Goal: Task Accomplishment & Management: Manage account settings

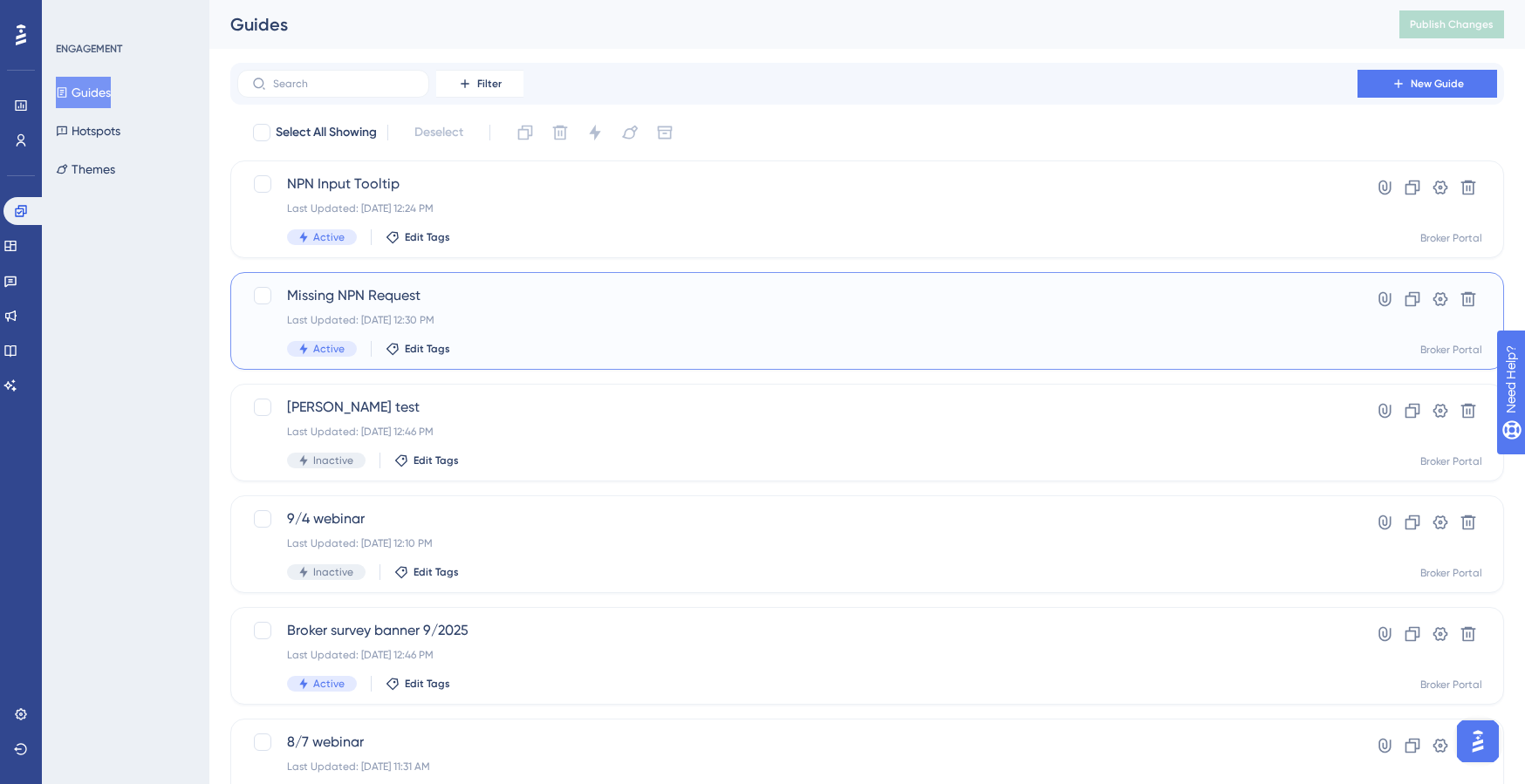
click at [424, 298] on span "Missing NPN Request" at bounding box center [797, 295] width 1021 height 21
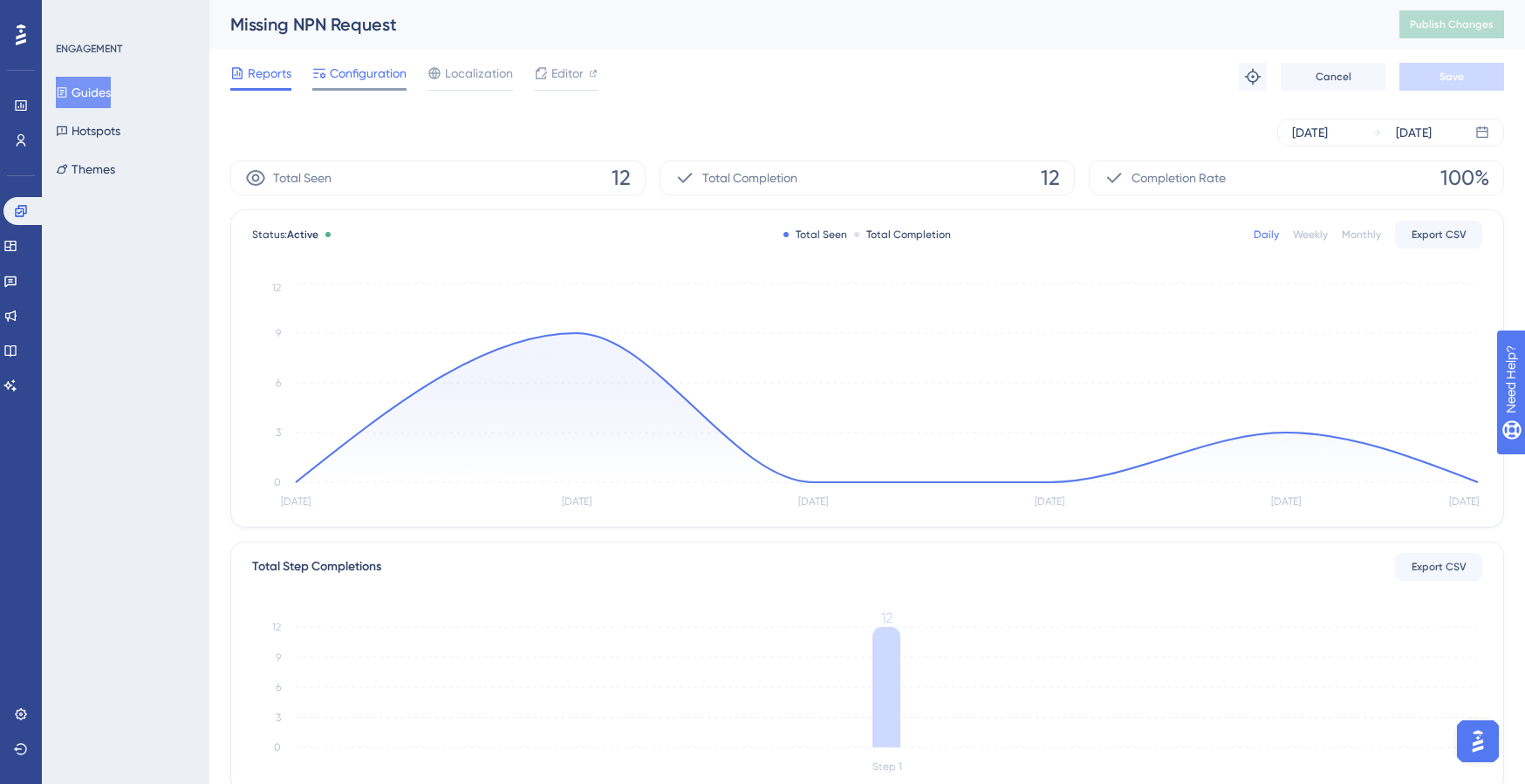
click at [353, 76] on span "Configuration" at bounding box center [368, 73] width 77 height 21
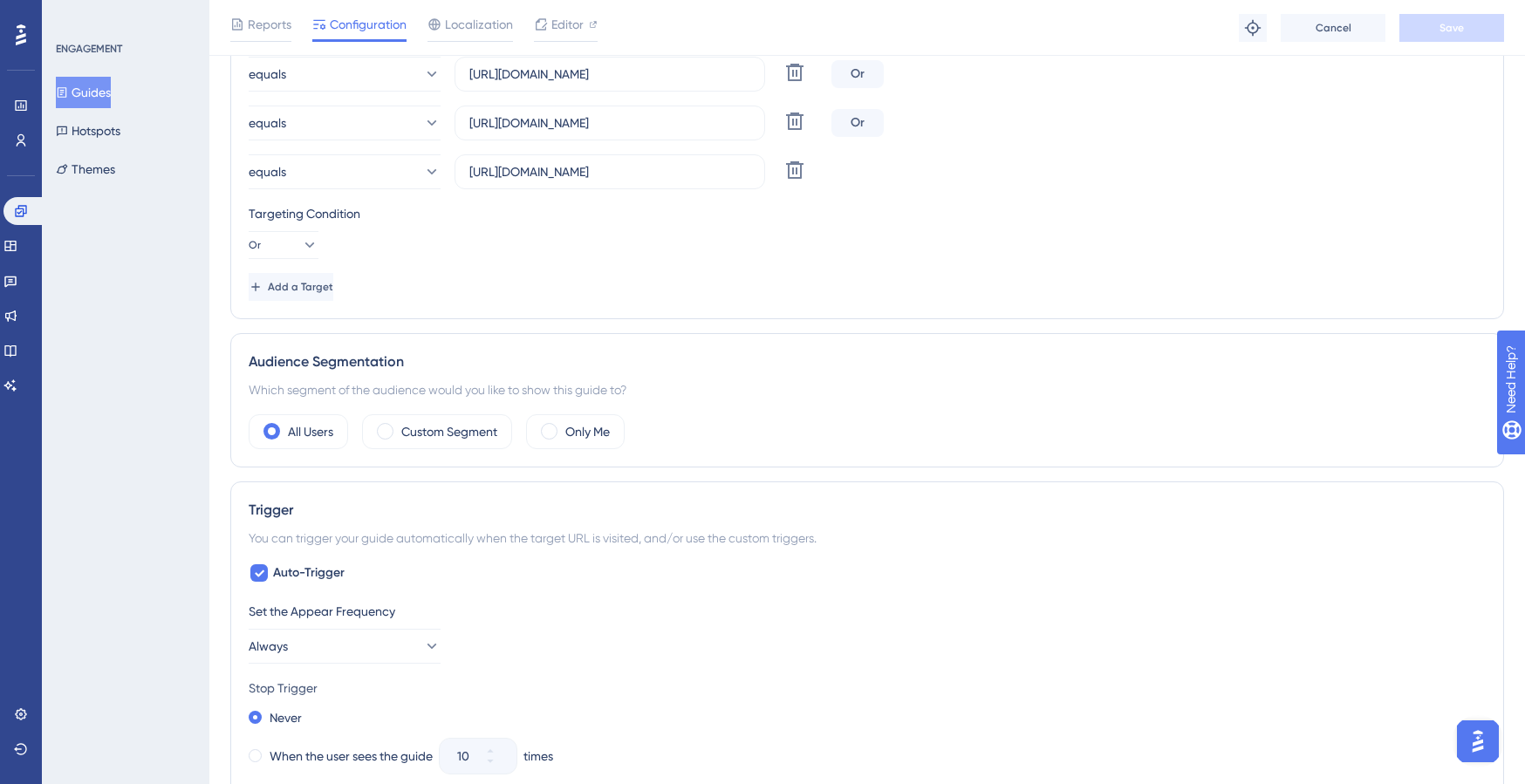
scroll to position [660, 0]
click at [454, 431] on label "Custom Segment" at bounding box center [450, 428] width 96 height 21
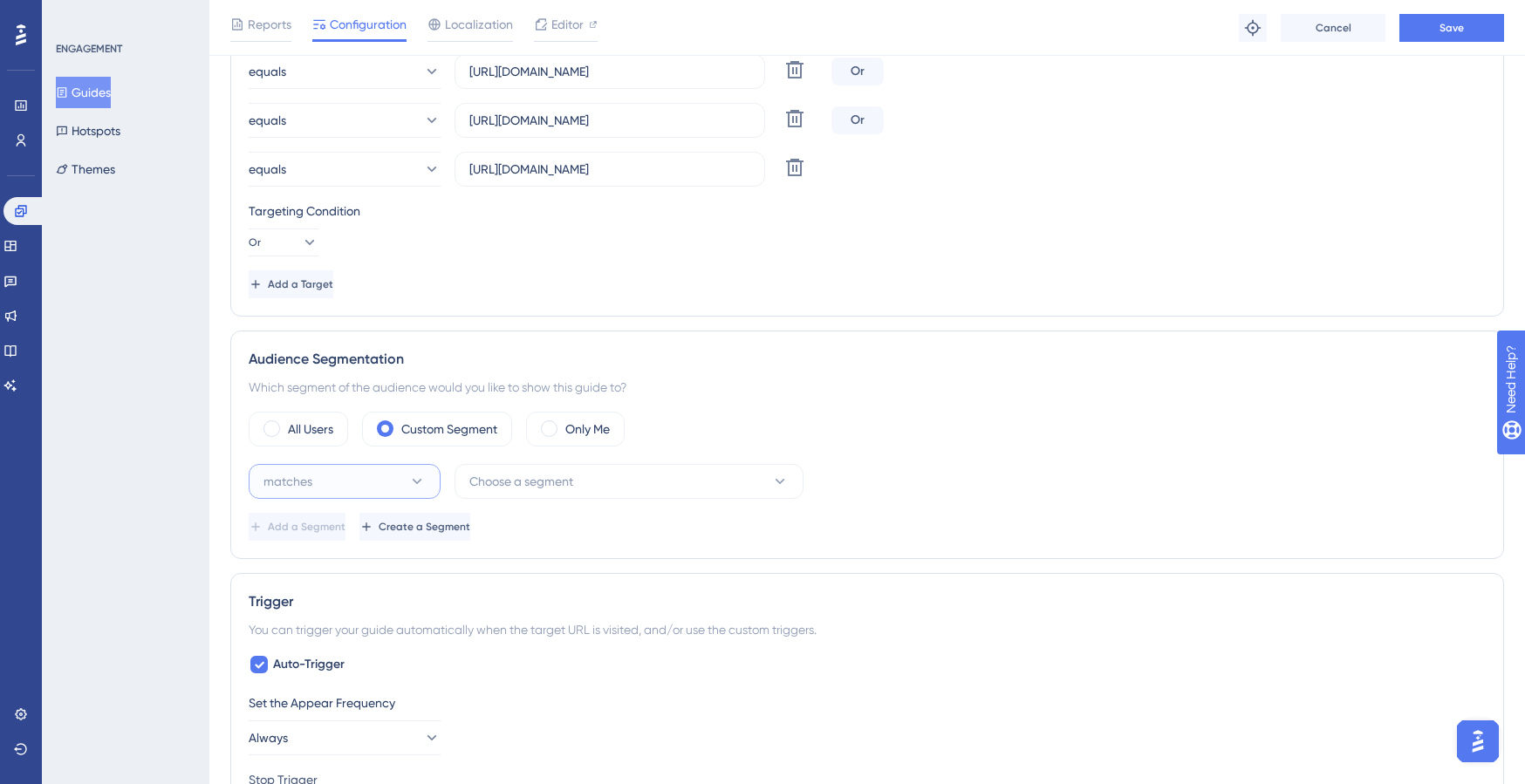
click at [418, 485] on icon at bounding box center [418, 482] width 18 height 18
click at [607, 482] on button "Choose a segment" at bounding box center [629, 481] width 349 height 35
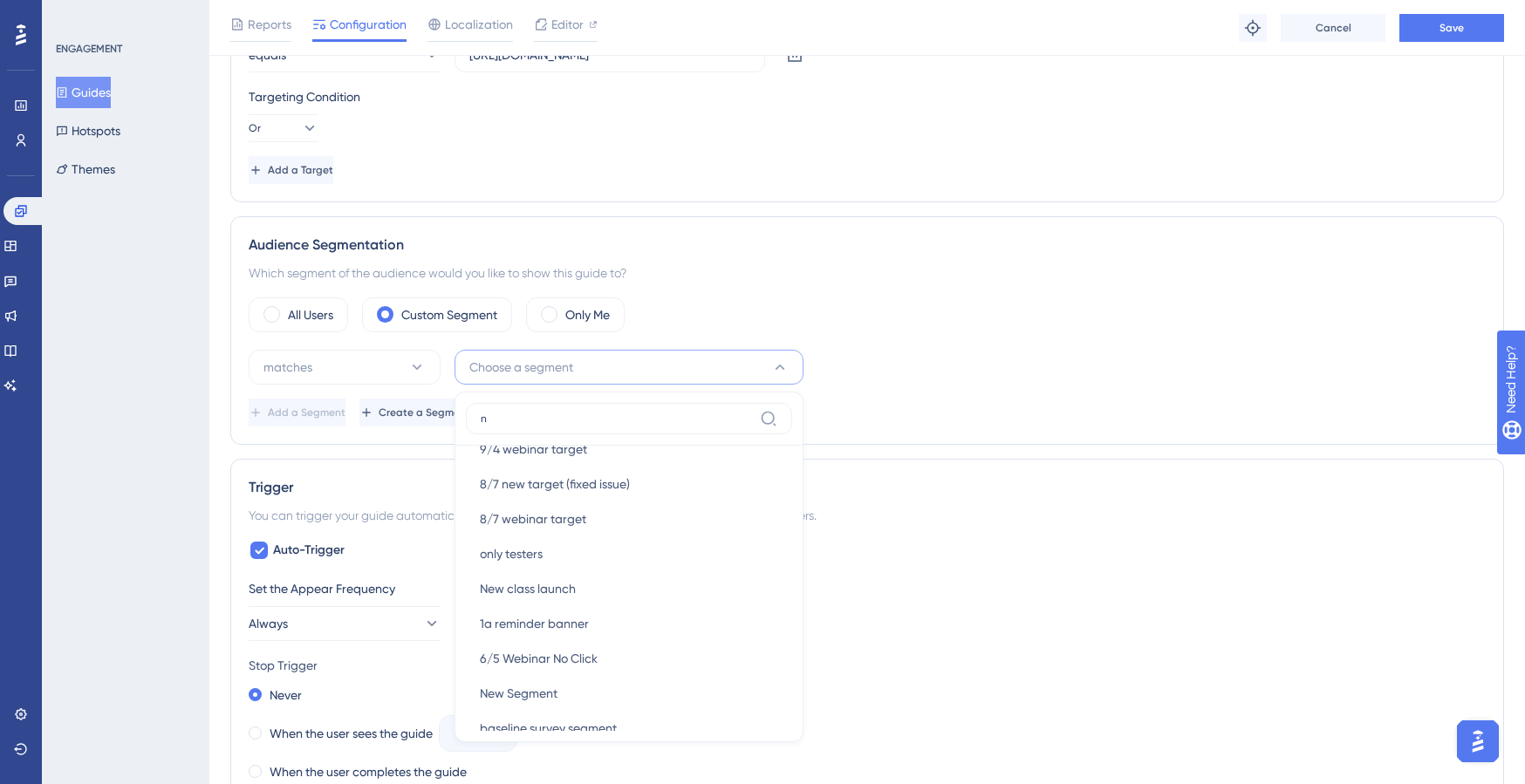
scroll to position [164, 0]
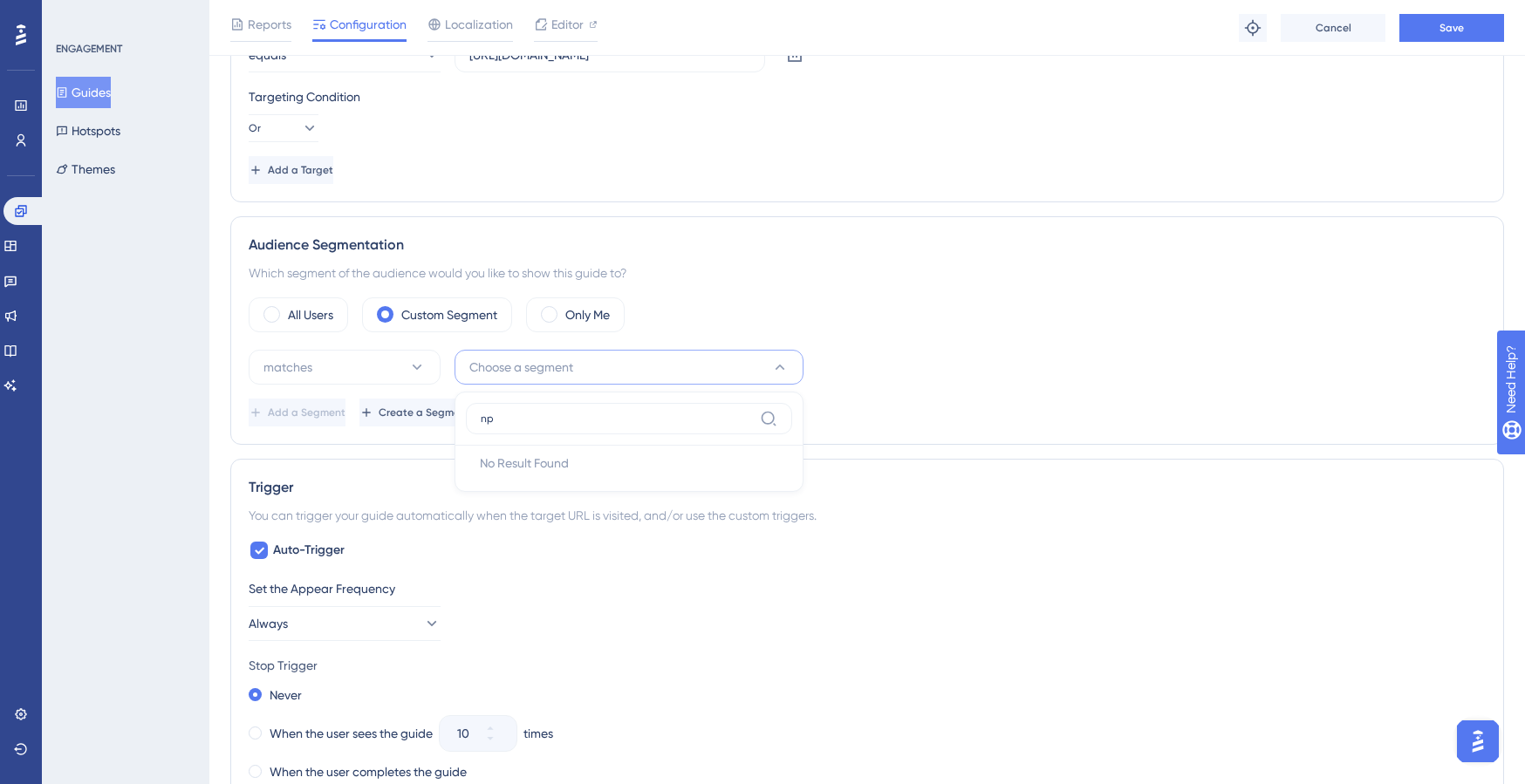
type input "n"
type input "N"
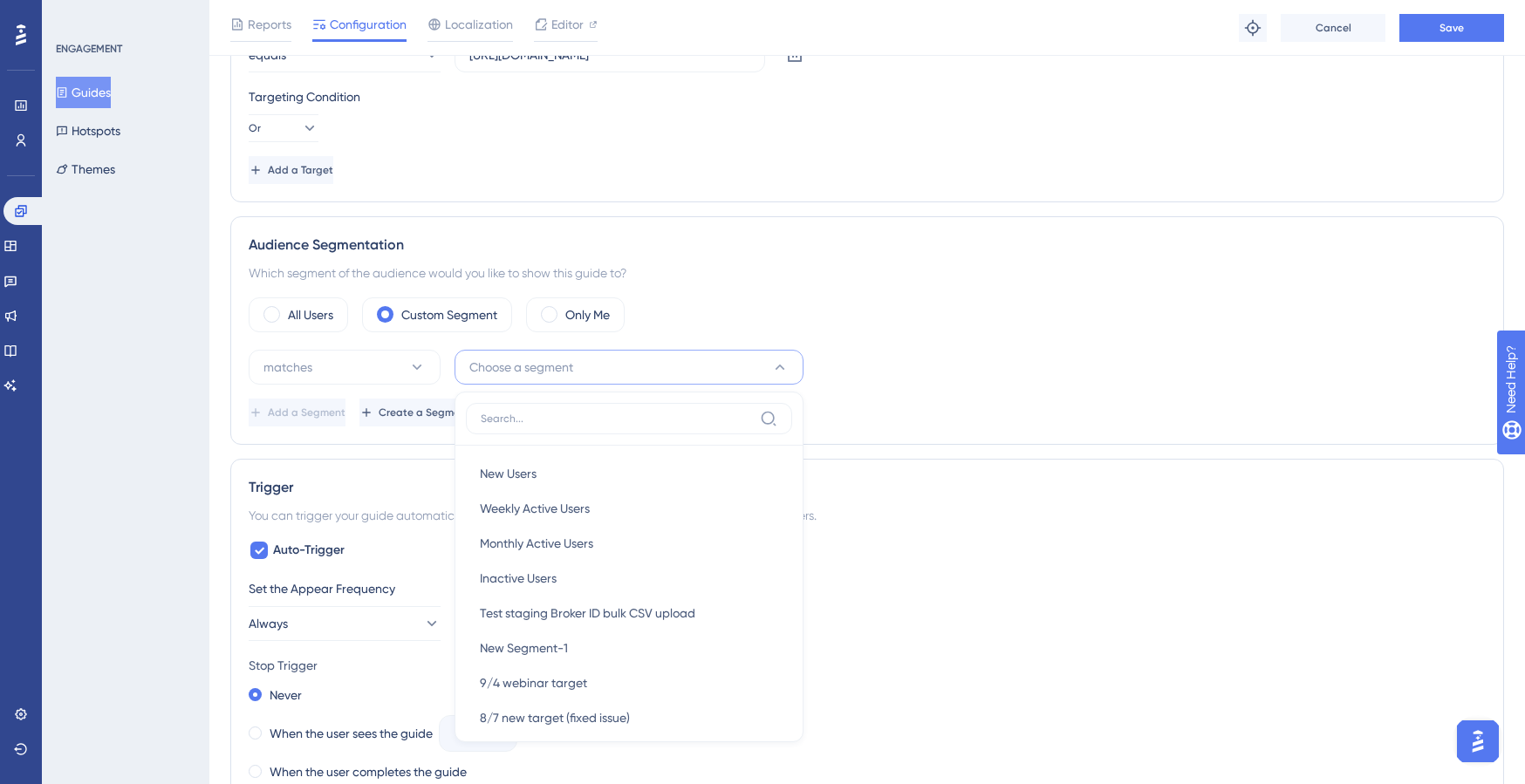
click at [740, 291] on div "Audience Segmentation Which segment of the audience would you like to show this…" at bounding box center [867, 330] width 1274 height 228
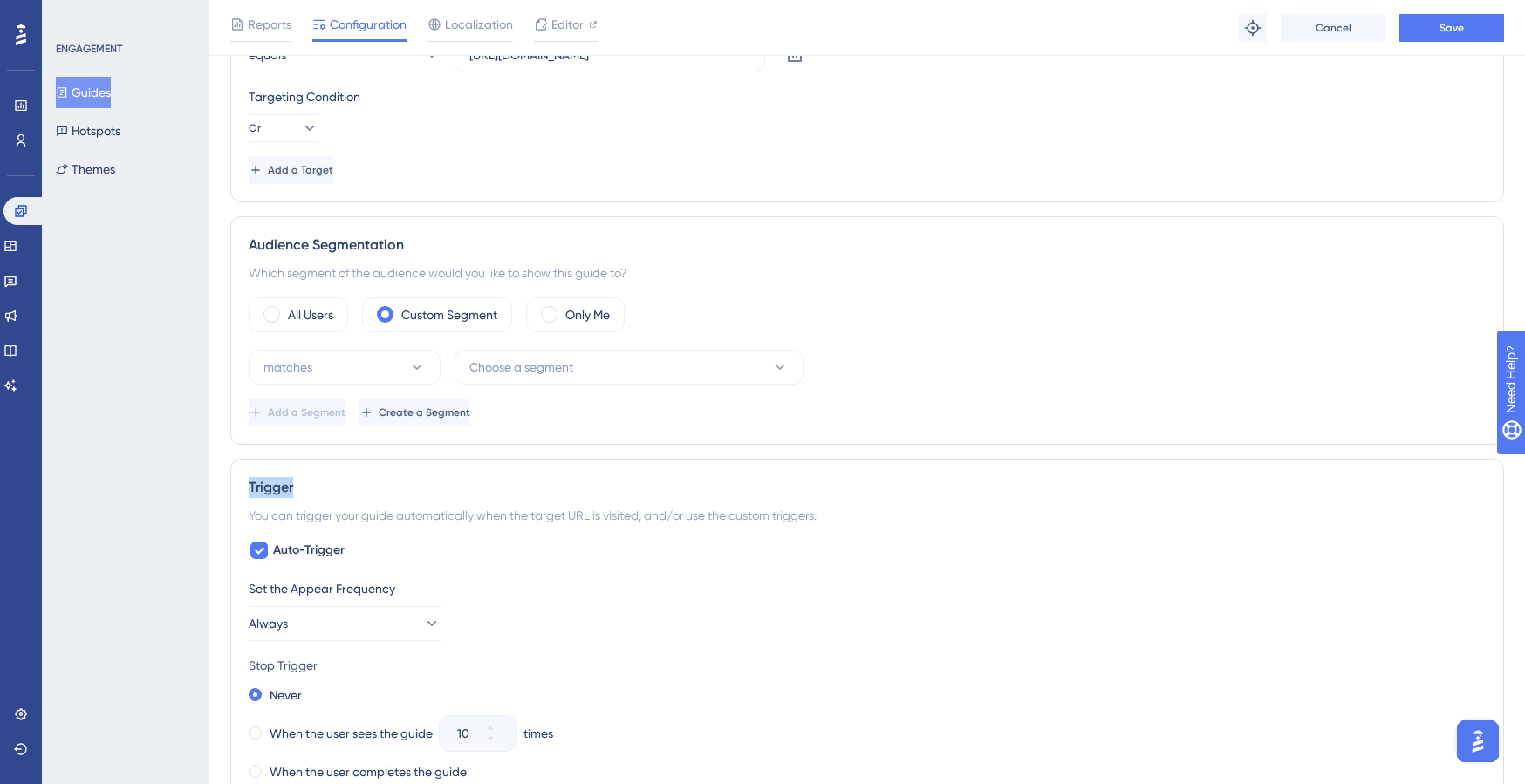
click at [740, 291] on div "Audience Segmentation Which segment of the audience would you like to show this…" at bounding box center [867, 330] width 1274 height 228
click at [14, 29] on div at bounding box center [21, 35] width 28 height 28
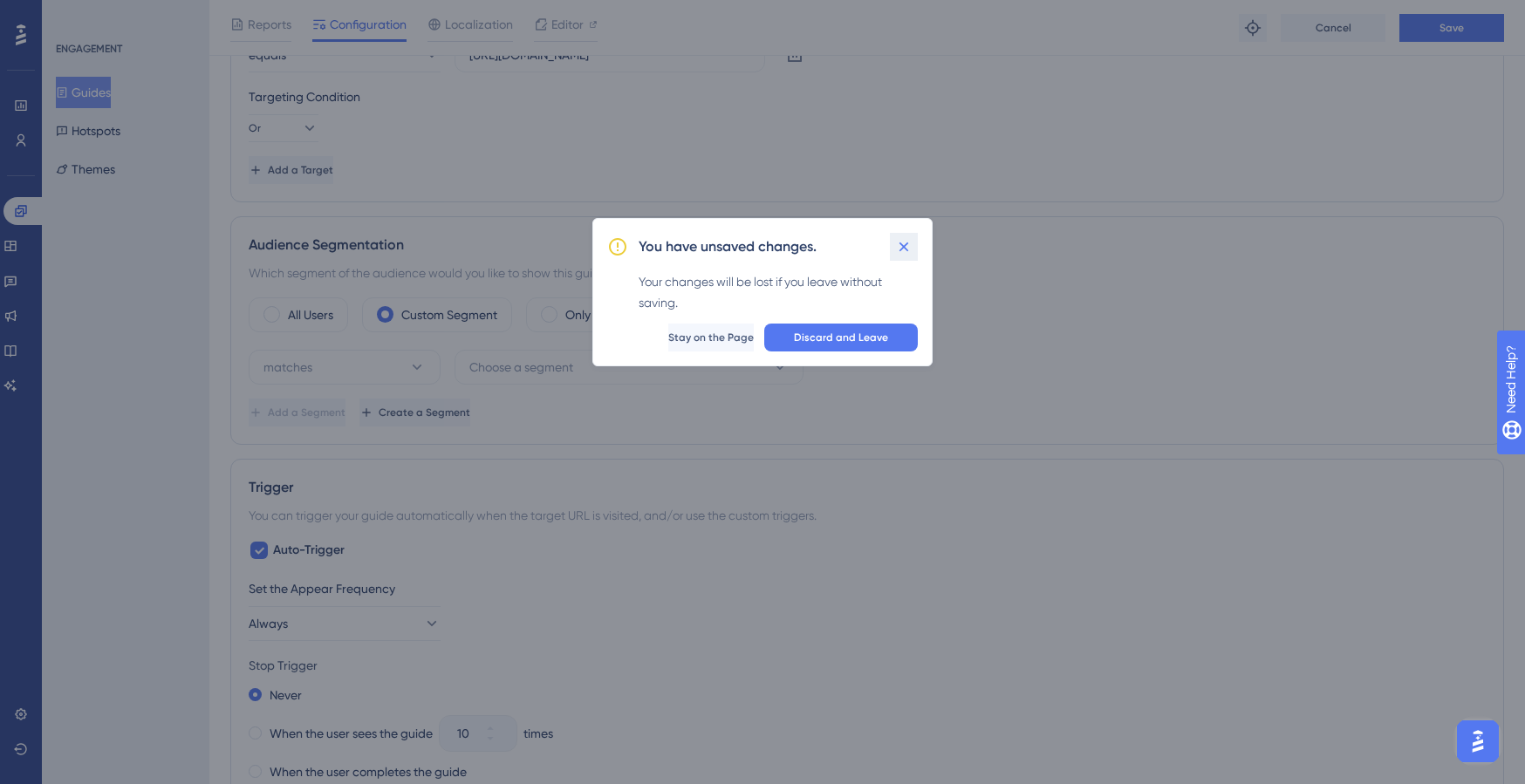
click at [903, 244] on icon at bounding box center [905, 247] width 10 height 10
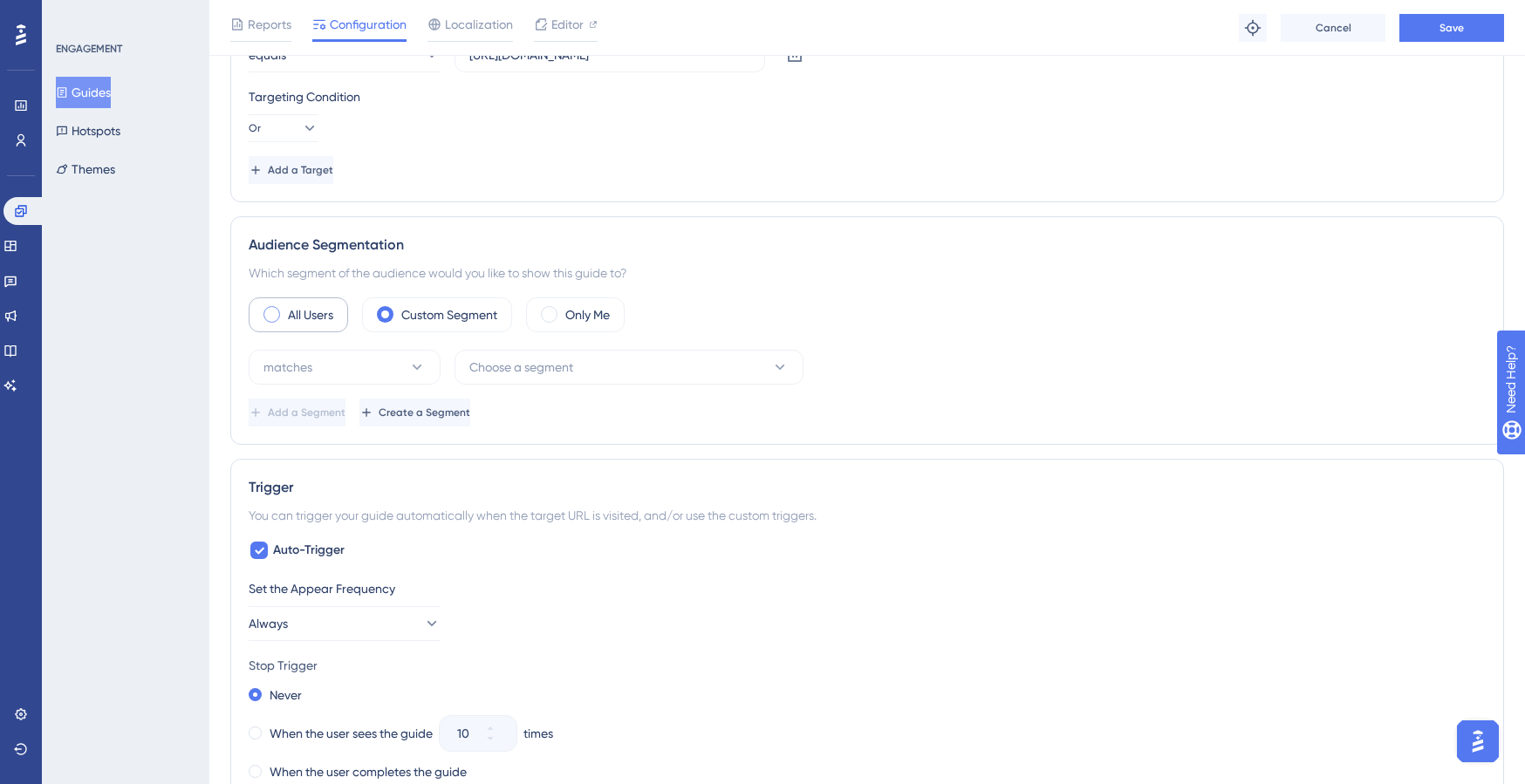
click at [266, 313] on span at bounding box center [271, 314] width 17 height 17
click at [285, 309] on input "radio" at bounding box center [285, 309] width 0 height 0
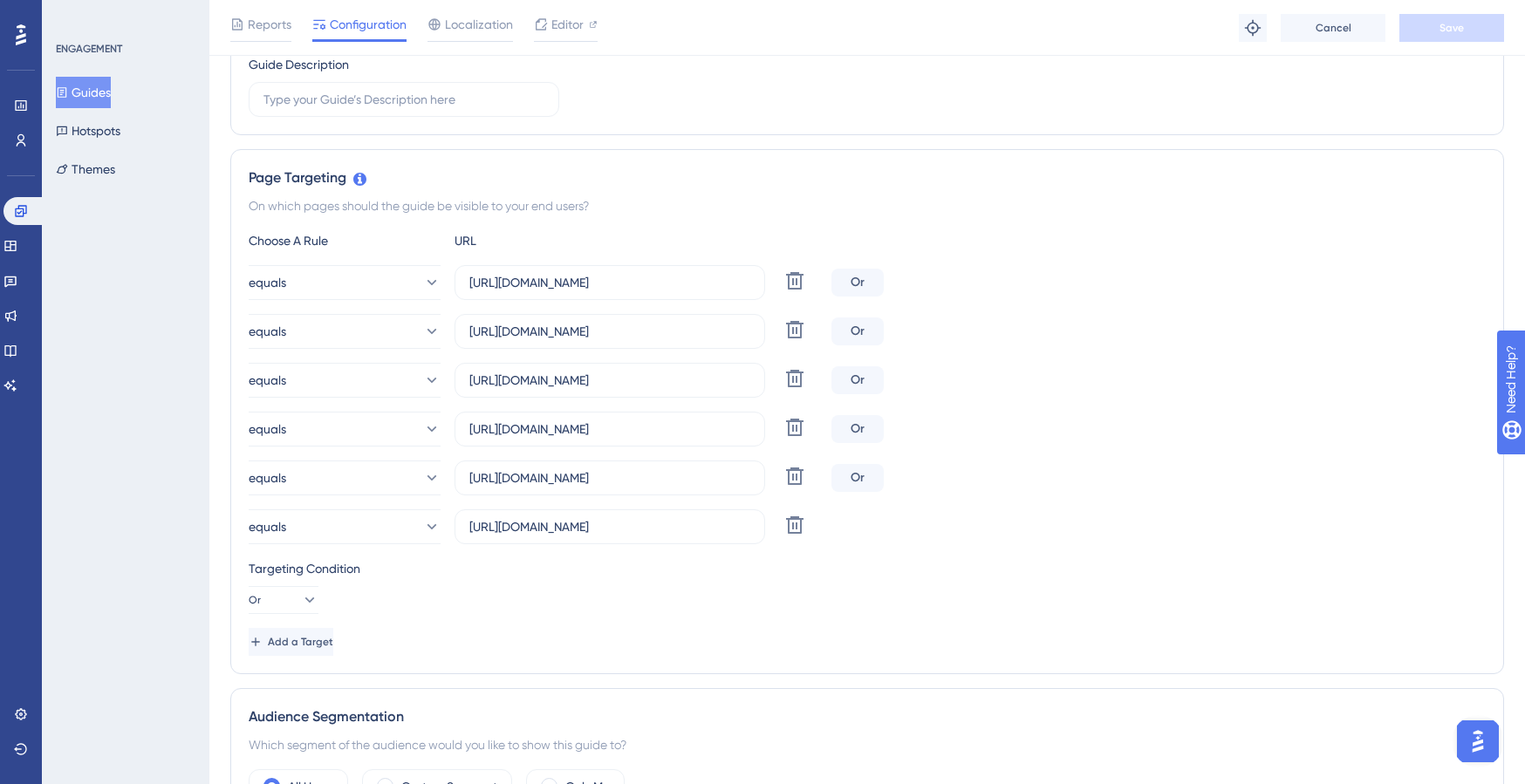
scroll to position [0, 0]
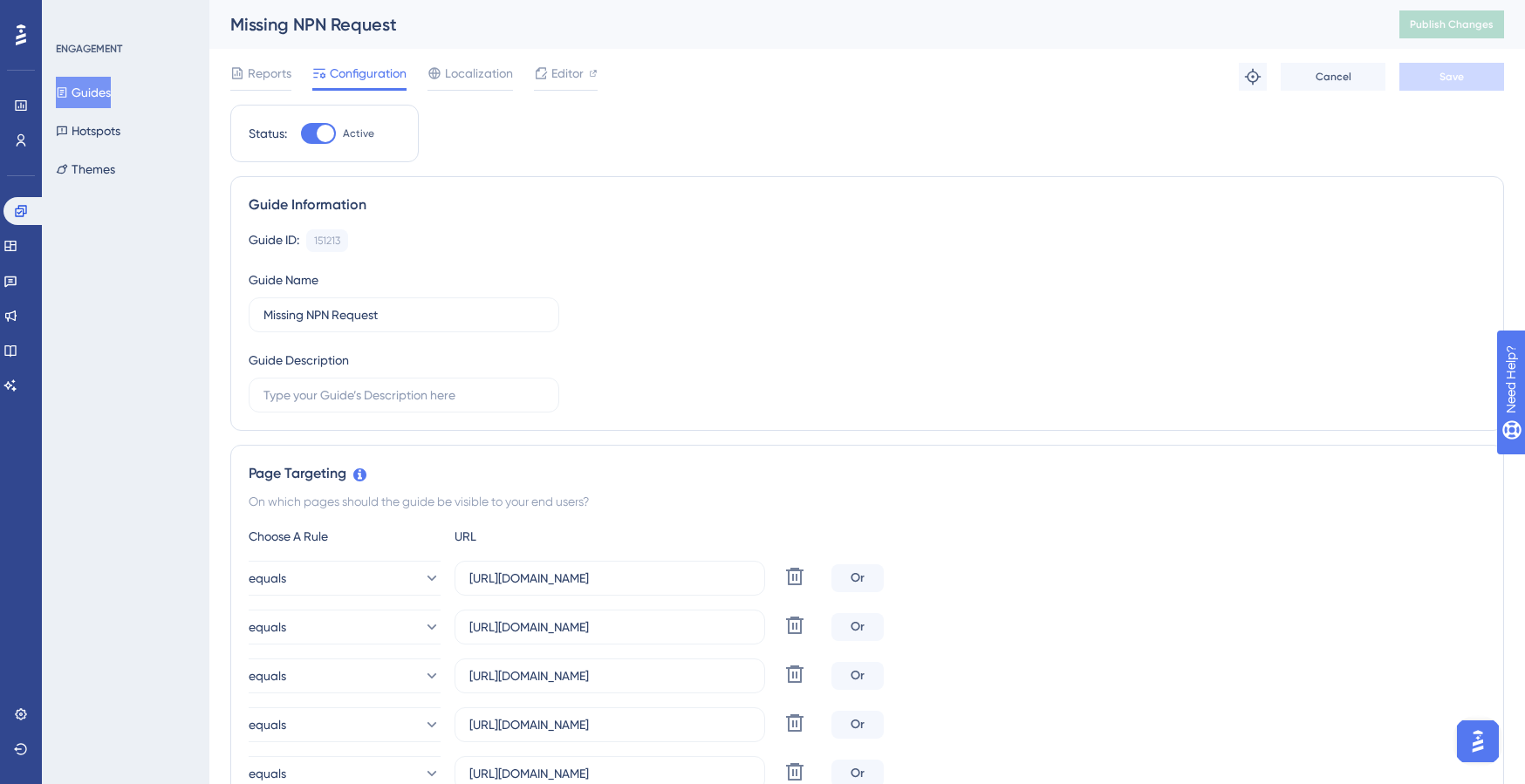
click at [1367, 194] on div "Guide Information" at bounding box center [868, 204] width 1238 height 21
click at [17, 32] on icon at bounding box center [21, 35] width 11 height 23
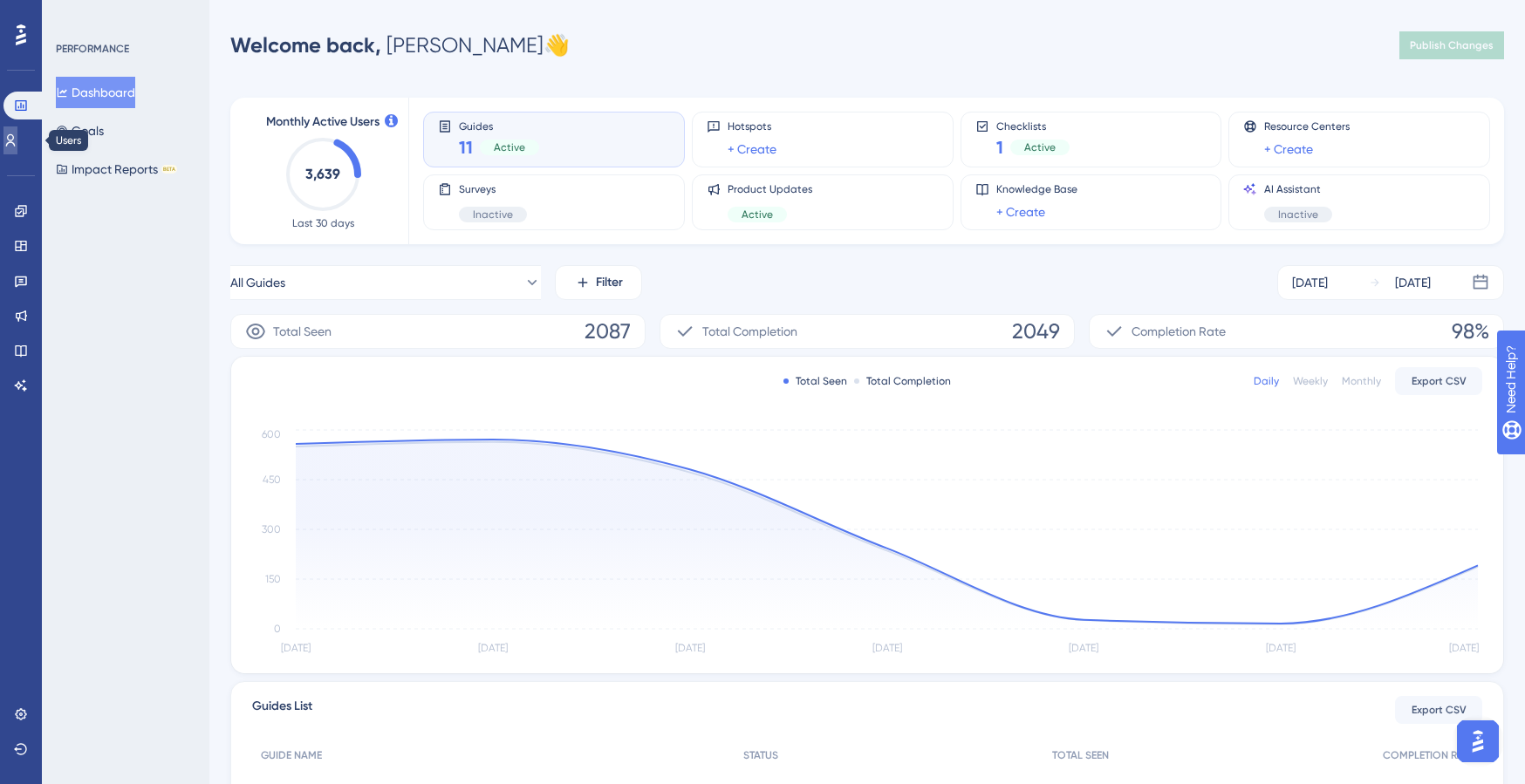
click at [16, 144] on icon at bounding box center [11, 140] width 10 height 12
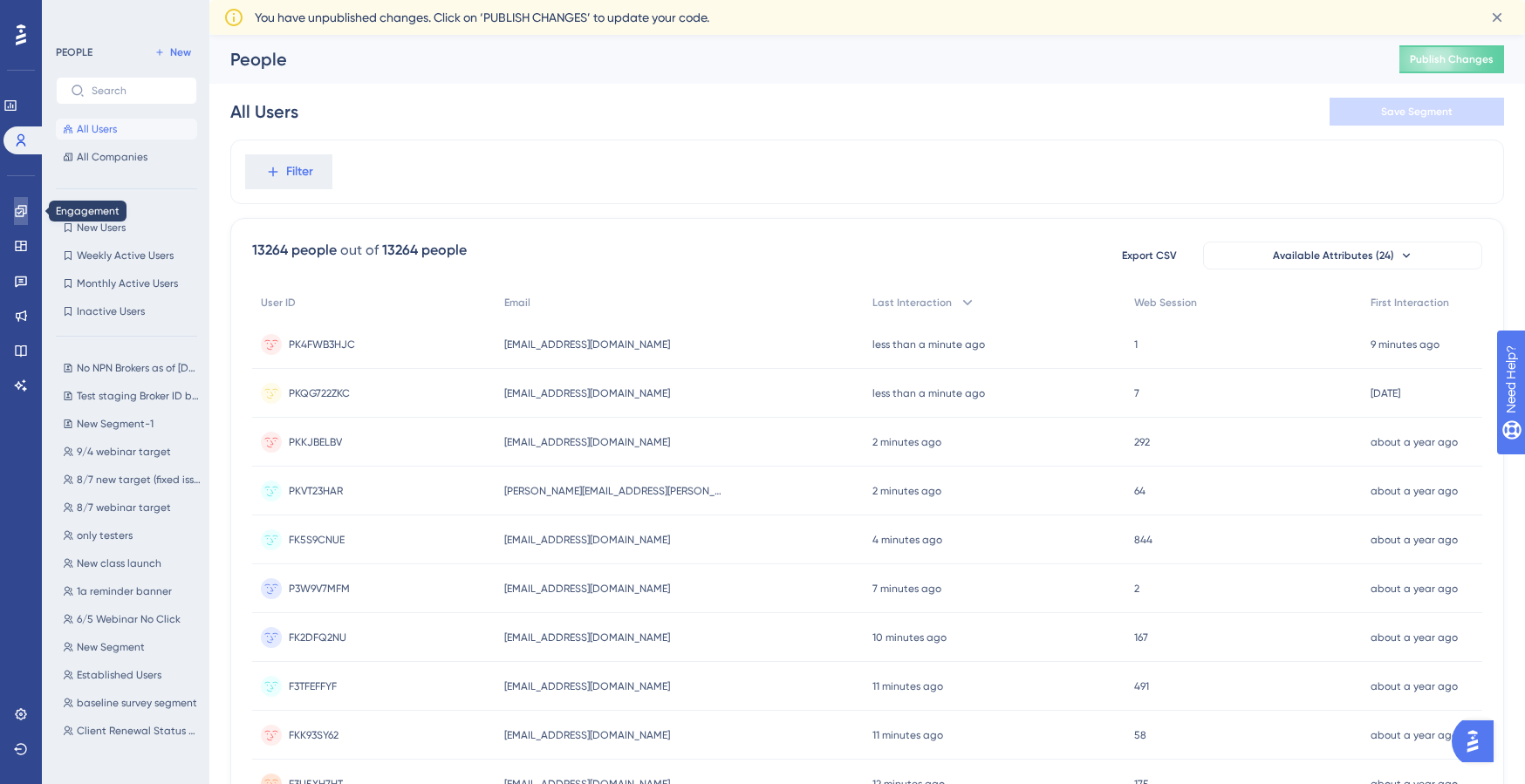
click at [19, 207] on icon at bounding box center [21, 211] width 14 height 14
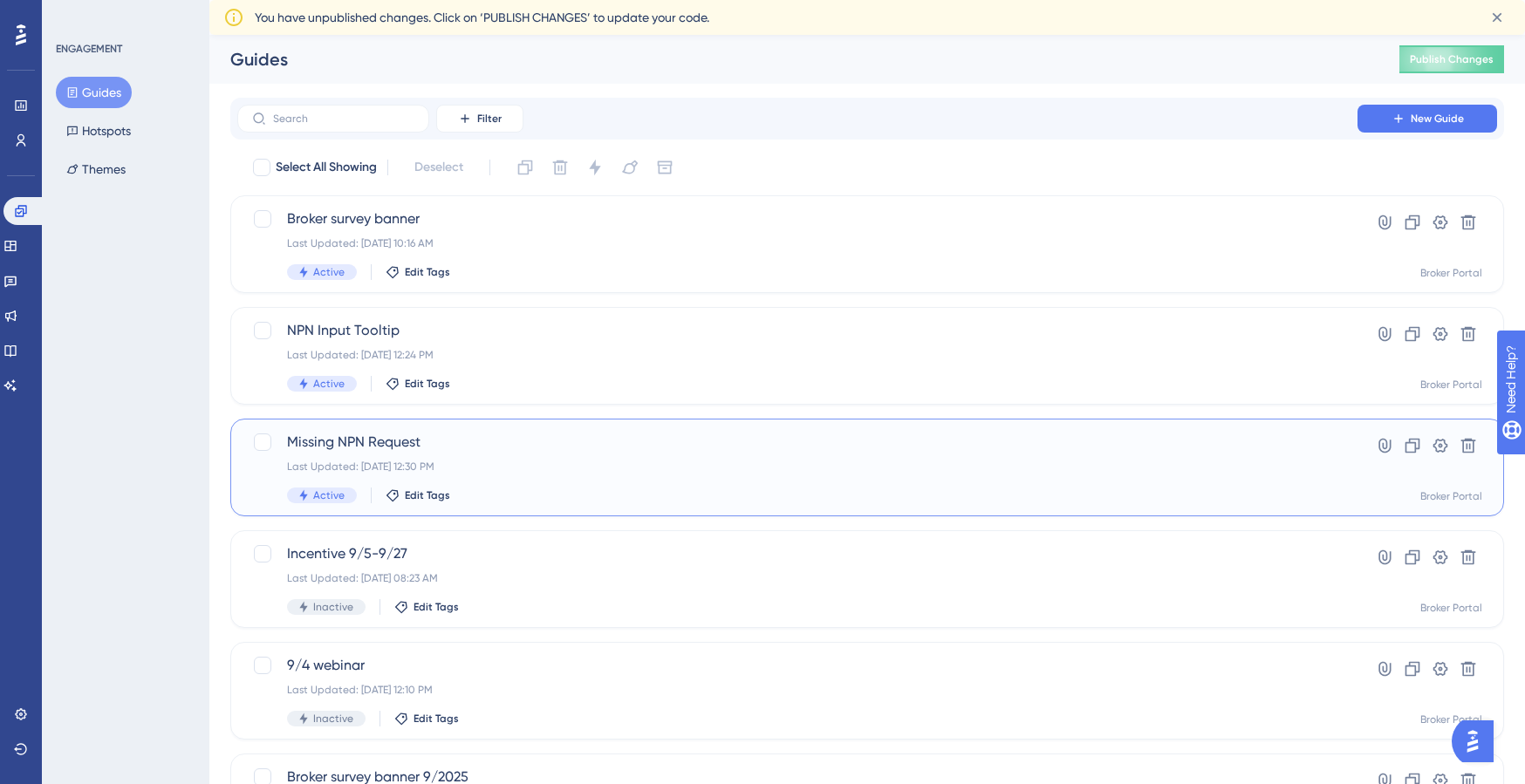
click at [382, 443] on span "Missing NPN Request" at bounding box center [797, 441] width 1021 height 21
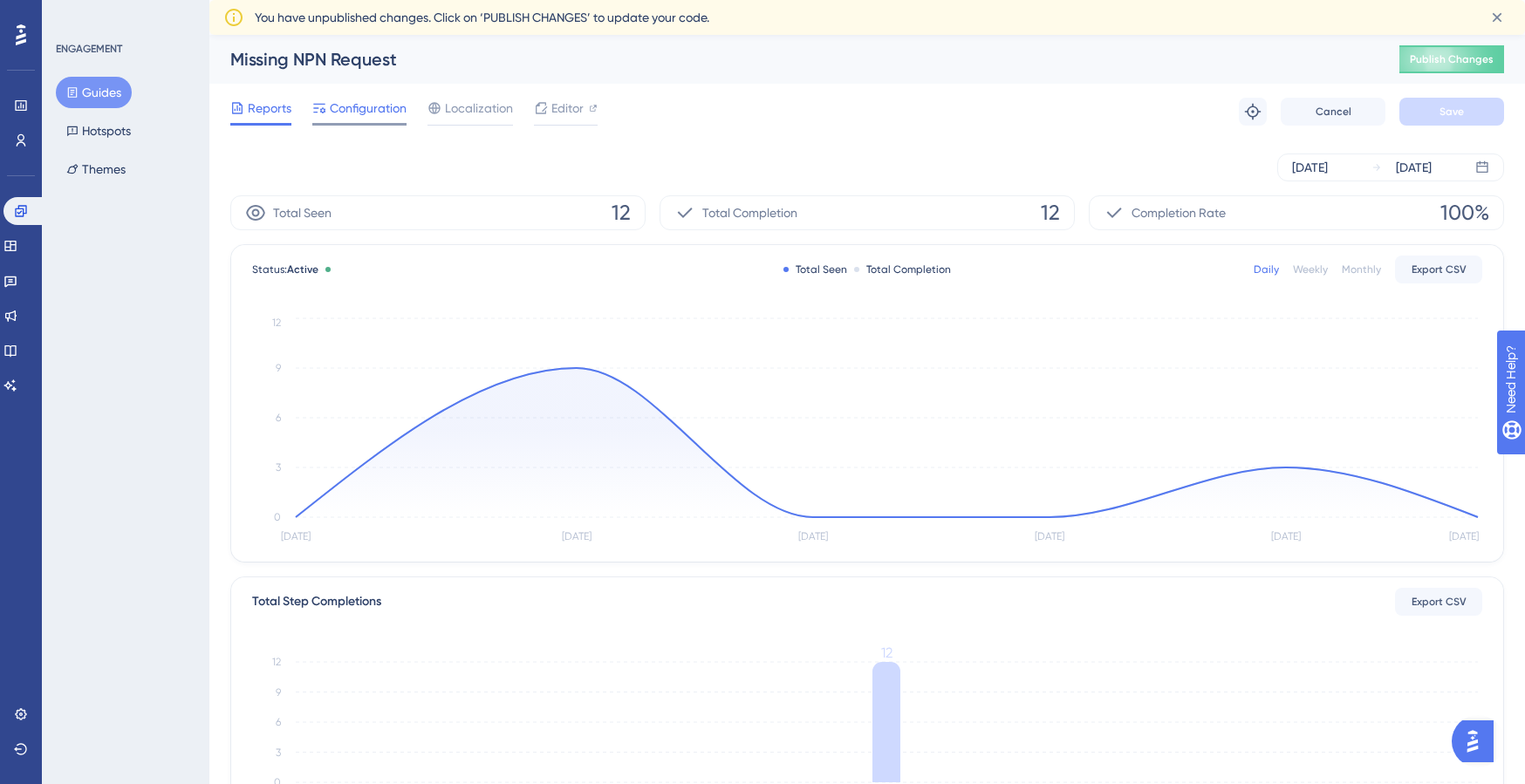
click at [362, 100] on span "Configuration" at bounding box center [368, 108] width 77 height 21
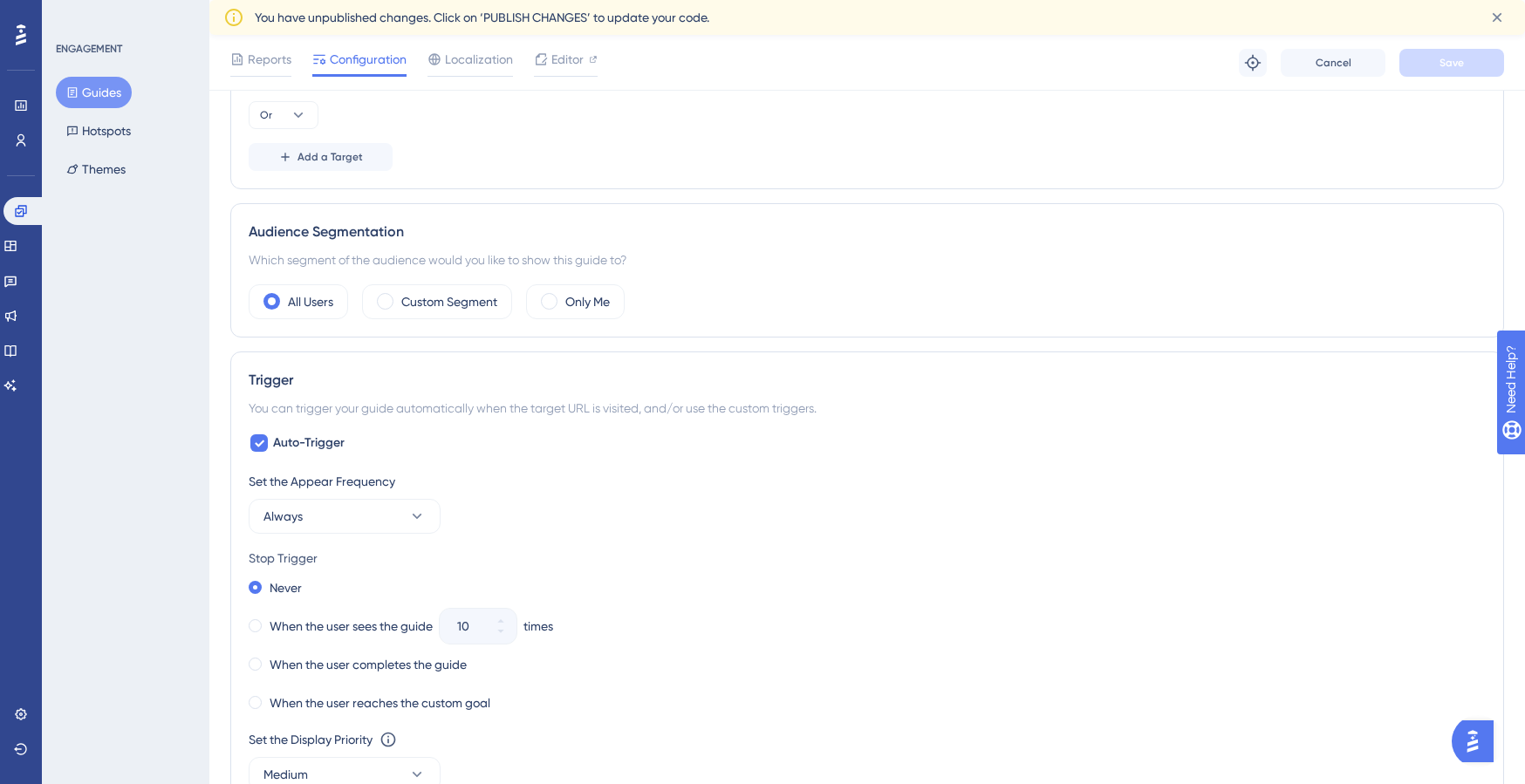
scroll to position [763, 0]
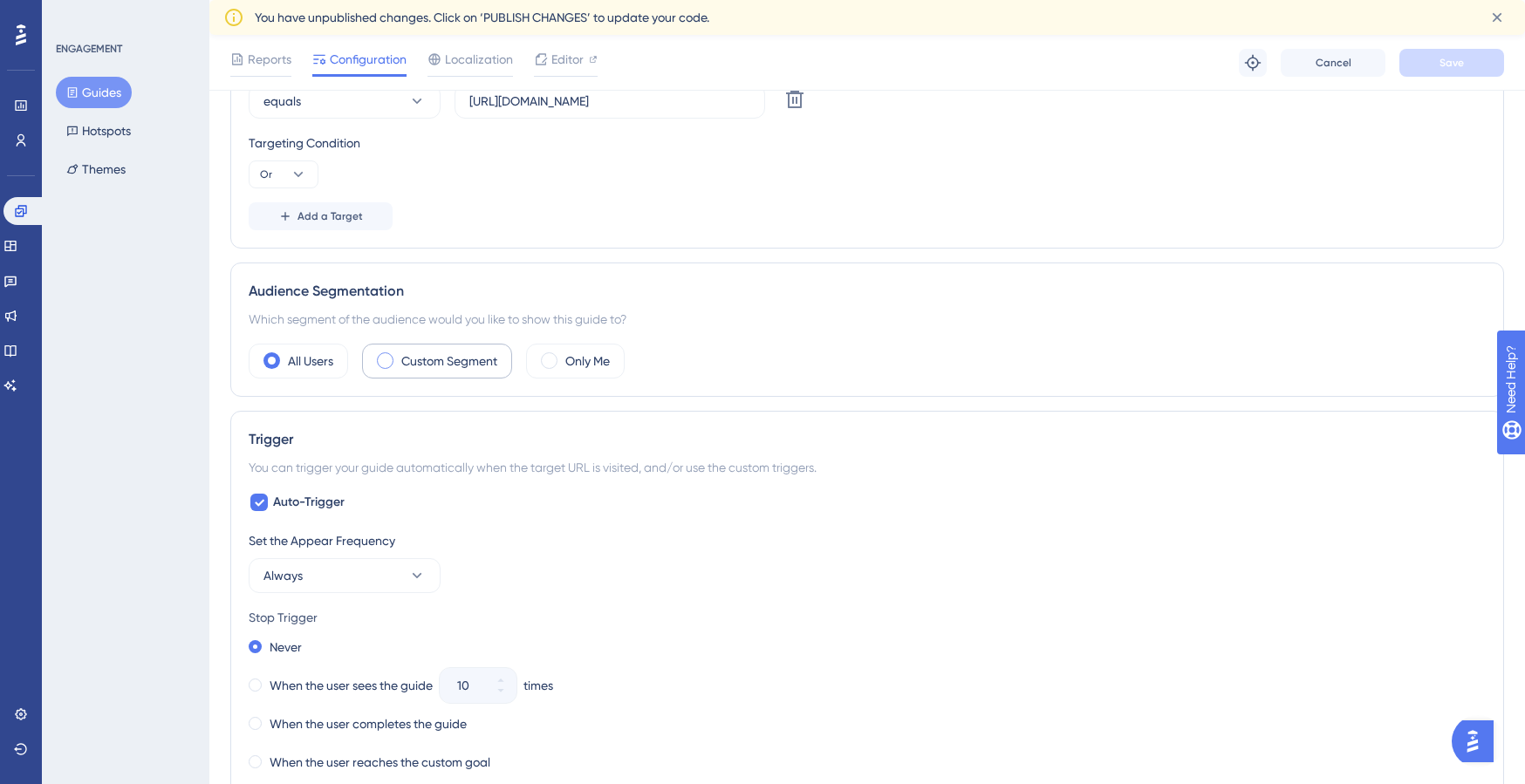
click at [429, 360] on label "Custom Segment" at bounding box center [450, 361] width 96 height 21
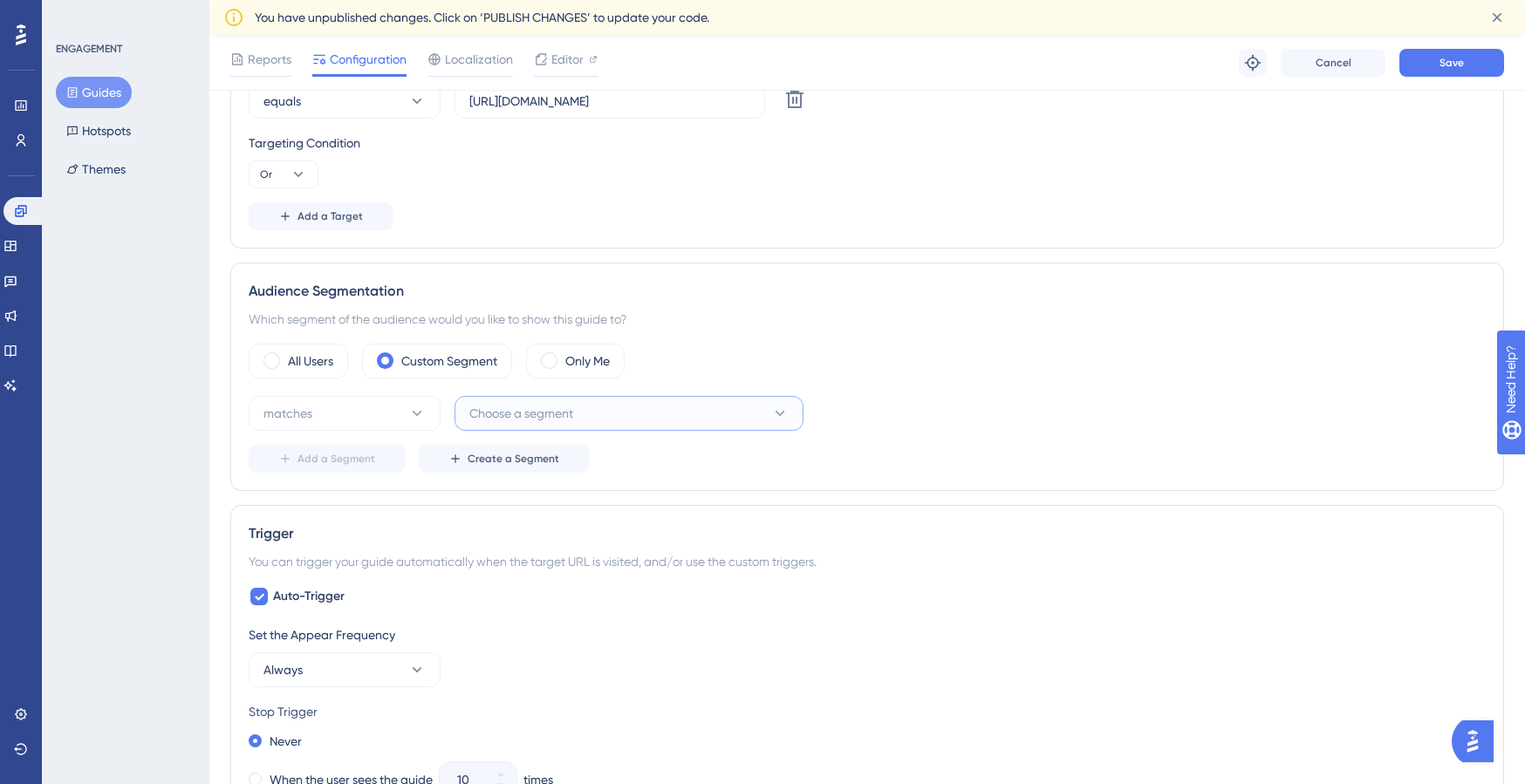
click at [569, 405] on span "Choose a segment" at bounding box center [521, 413] width 104 height 21
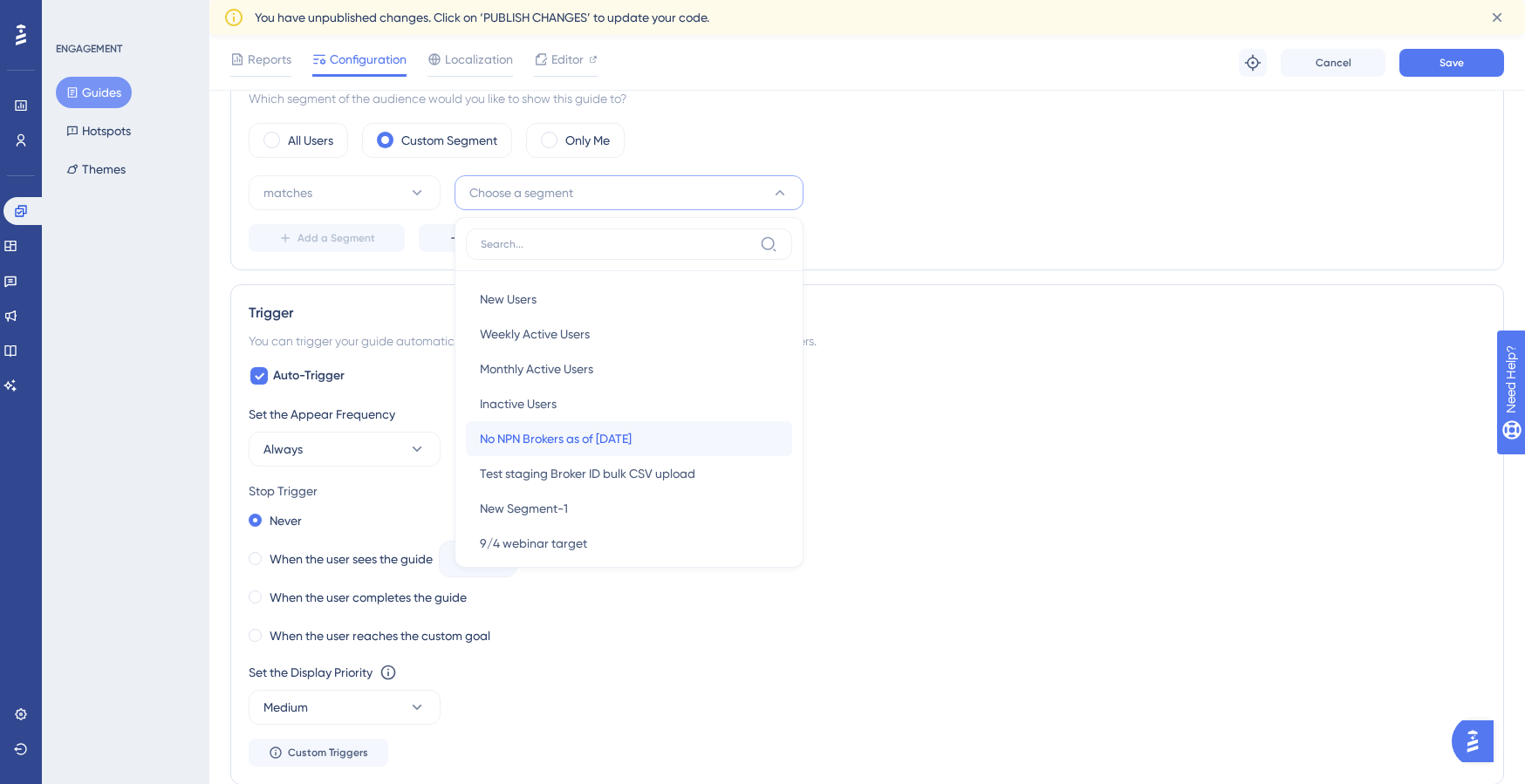
click at [615, 428] on span "No NPN Brokers as of 2025-09-08" at bounding box center [556, 438] width 152 height 21
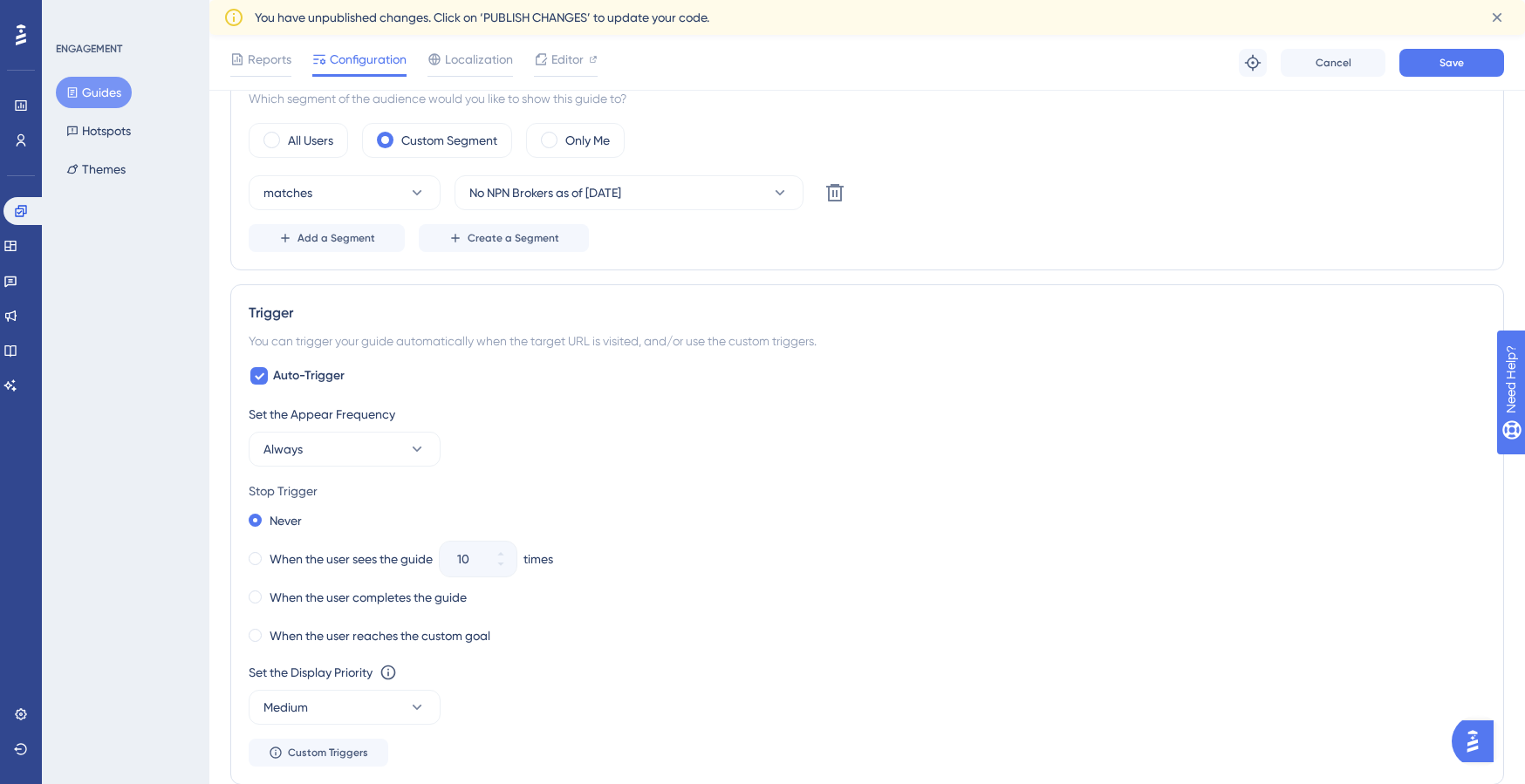
click at [1061, 203] on div "matches No NPN Brokers as of 2025-09-08 Delete" at bounding box center [868, 192] width 1238 height 35
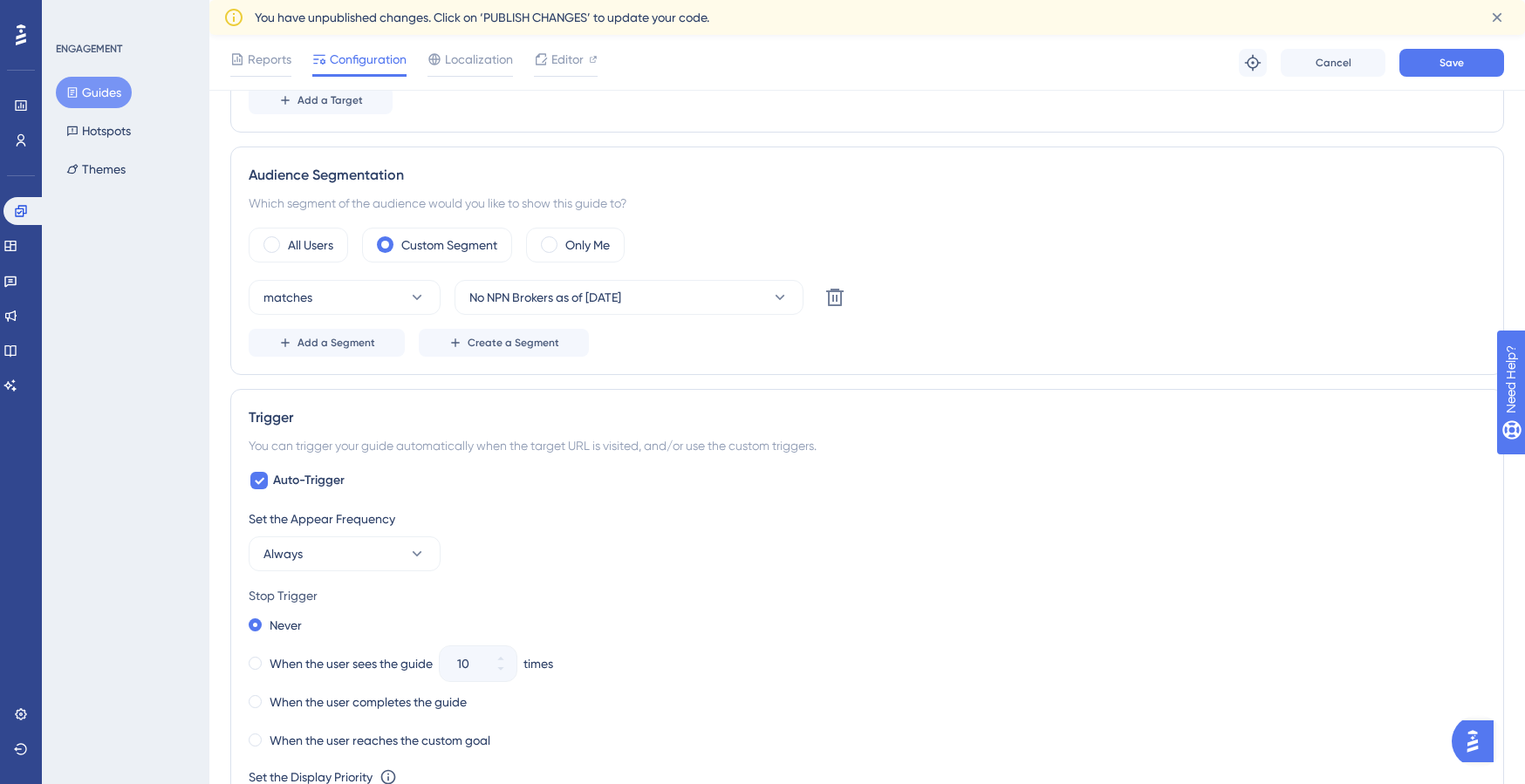
click at [681, 228] on div "All Users Custom Segment Only Me" at bounding box center [868, 245] width 1238 height 35
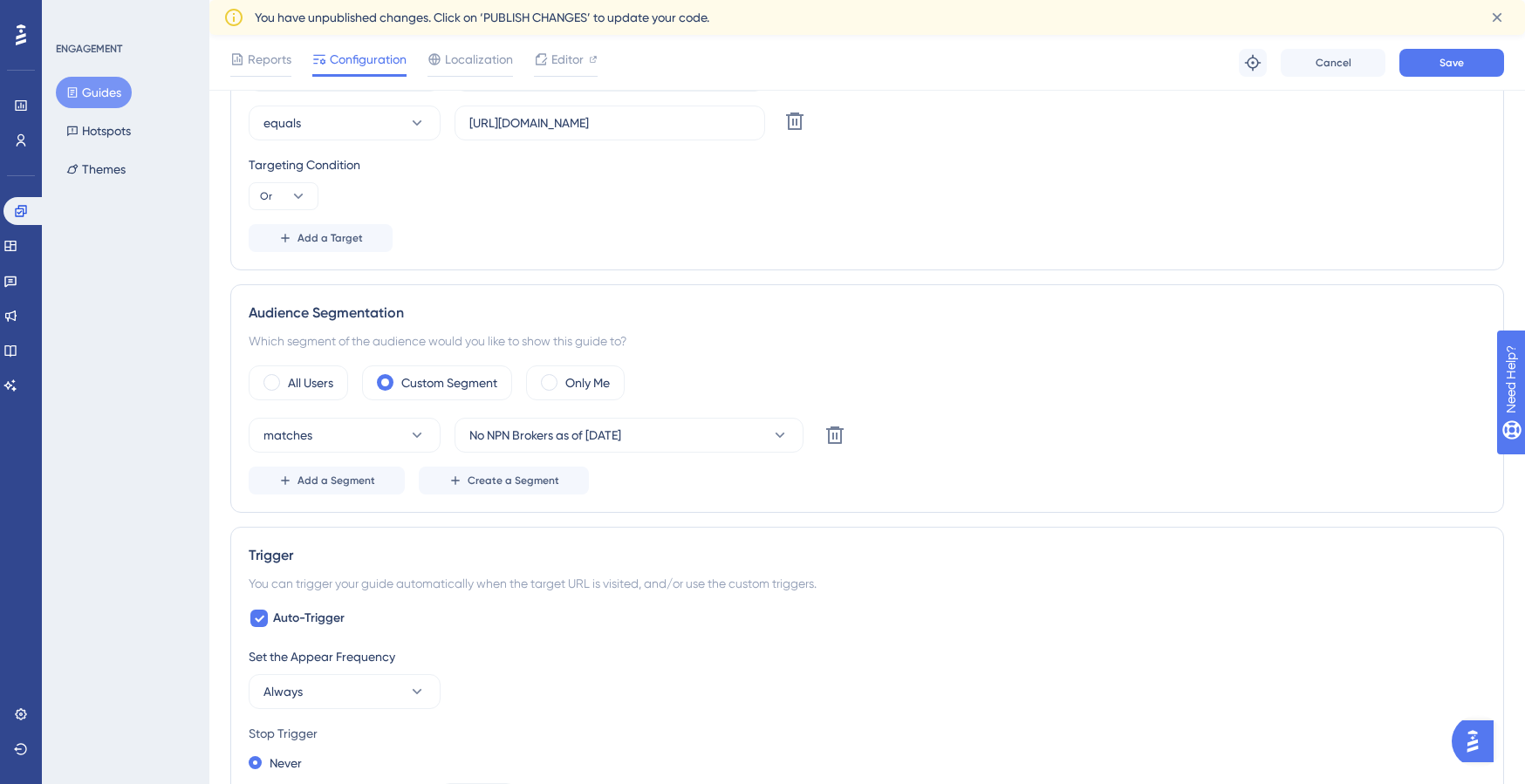
scroll to position [739, 0]
click at [1433, 65] on button "Save" at bounding box center [1451, 63] width 105 height 28
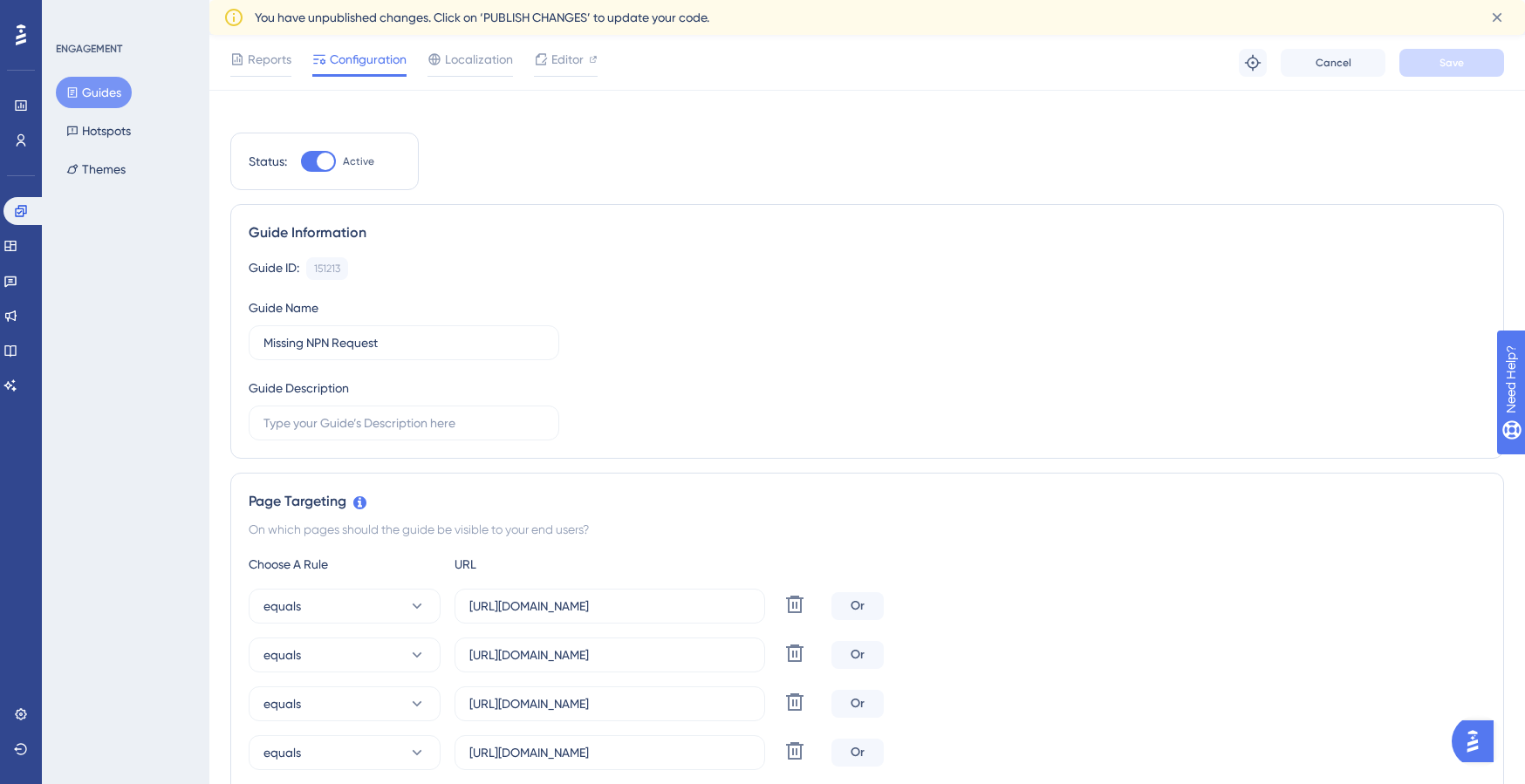
scroll to position [0, 0]
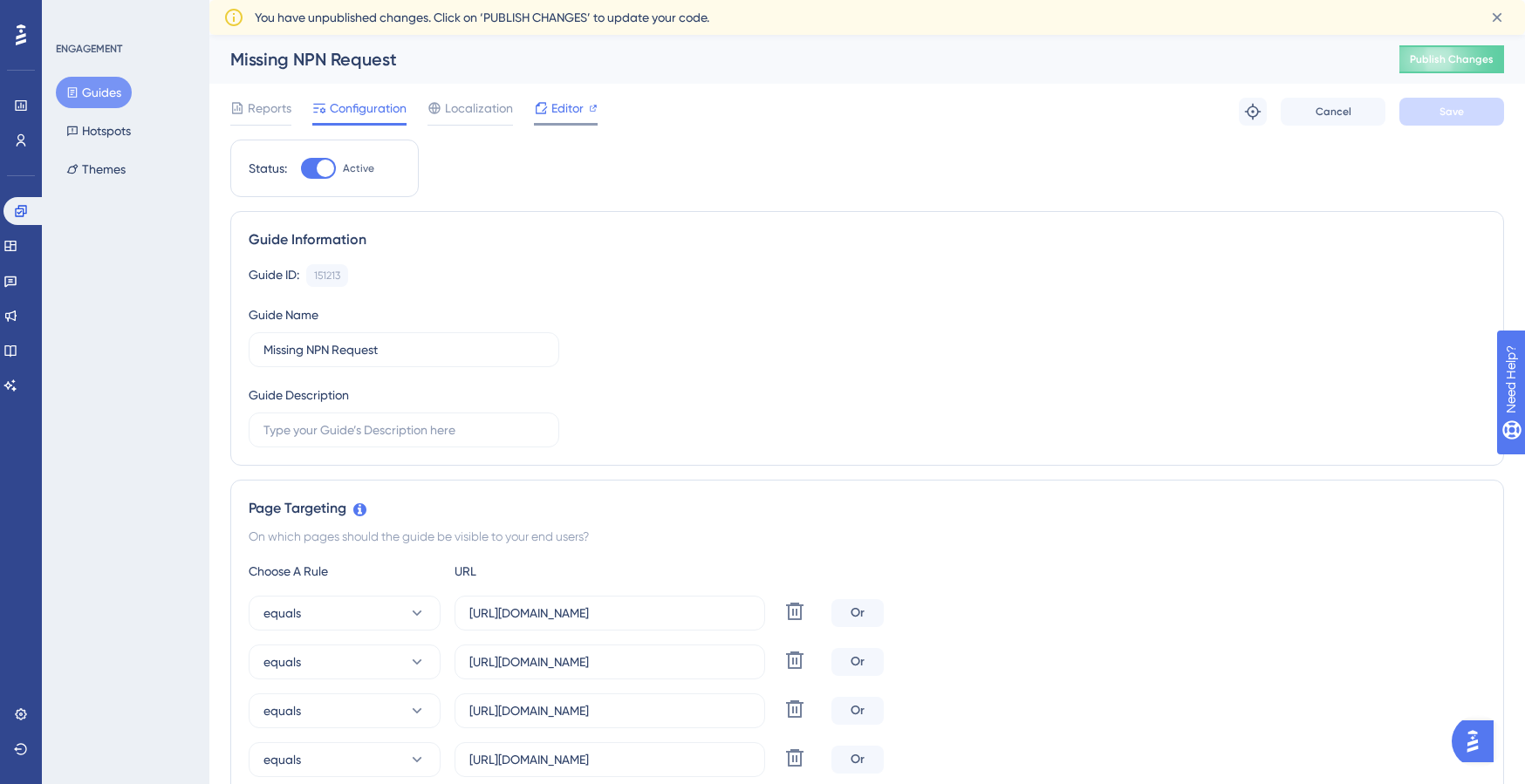
click at [557, 108] on span "Editor" at bounding box center [567, 108] width 32 height 21
